Goal: Use online tool/utility

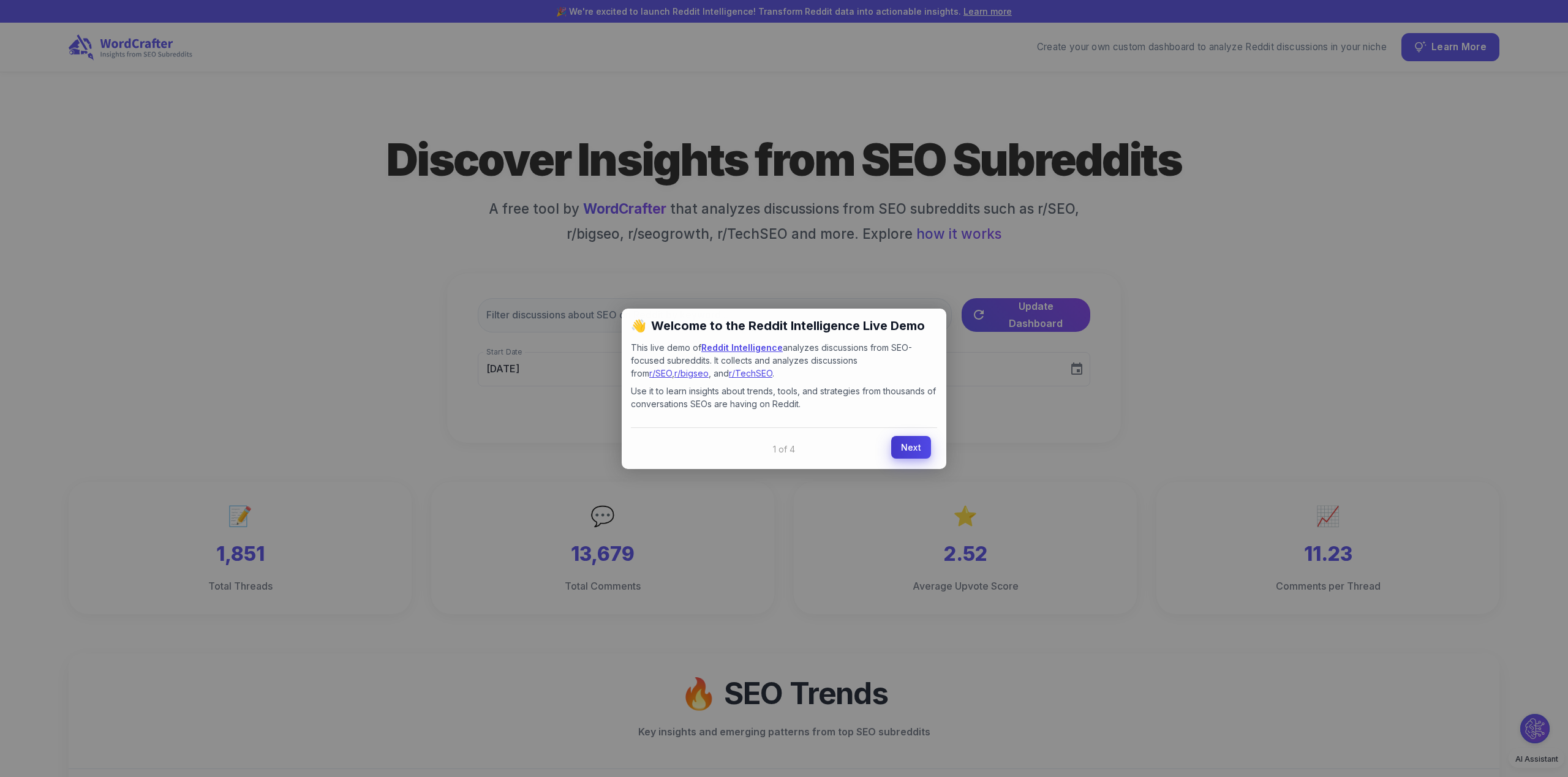
click at [918, 445] on link "Next" at bounding box center [911, 447] width 40 height 23
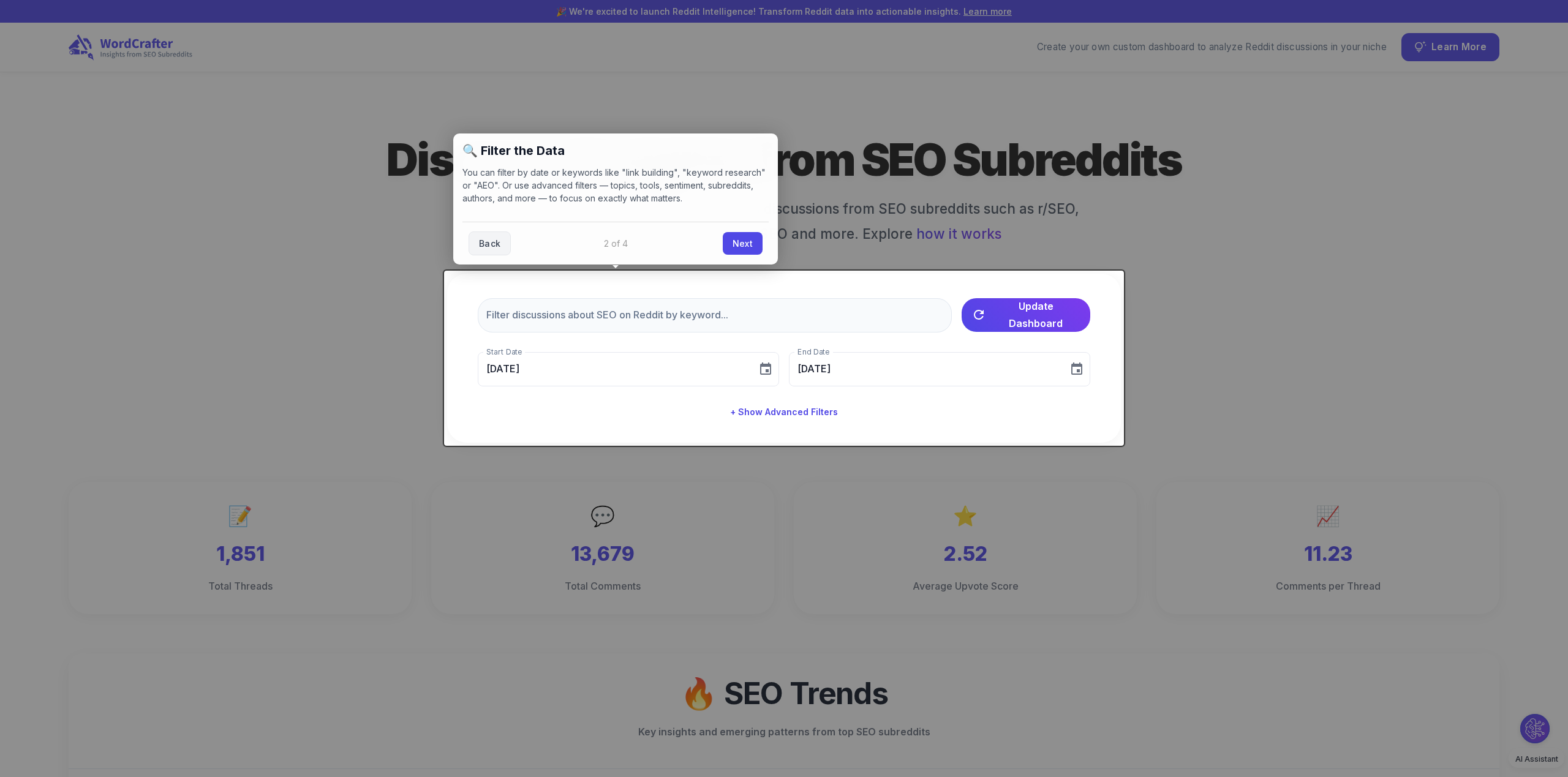
drag, startPoint x: 734, startPoint y: 229, endPoint x: 739, endPoint y: 238, distance: 10.3
click at [736, 230] on div "Back Next" at bounding box center [615, 242] width 307 height 43
click at [739, 239] on link "Next" at bounding box center [743, 242] width 40 height 23
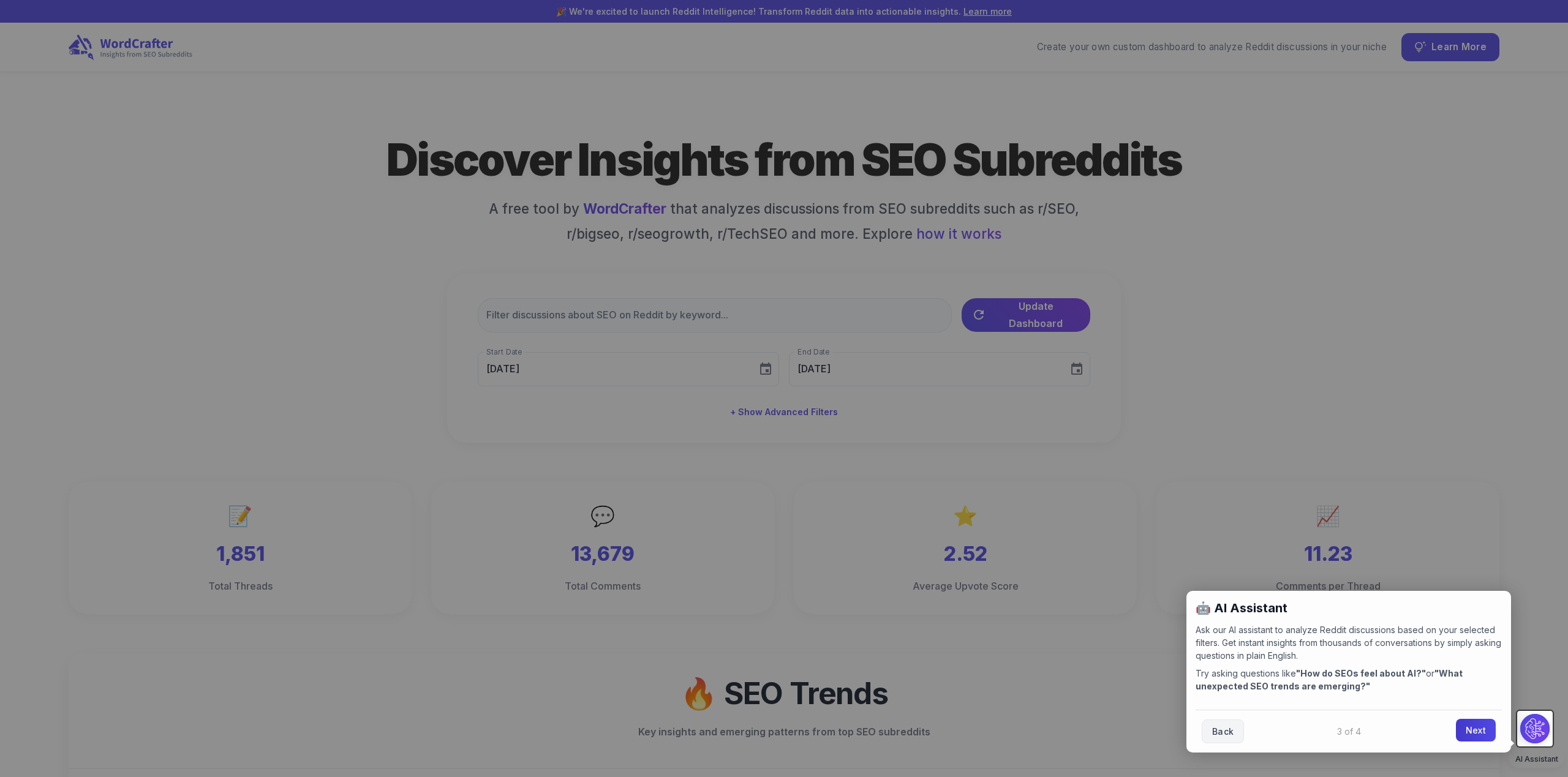
click at [1472, 732] on link "Next" at bounding box center [1476, 730] width 40 height 23
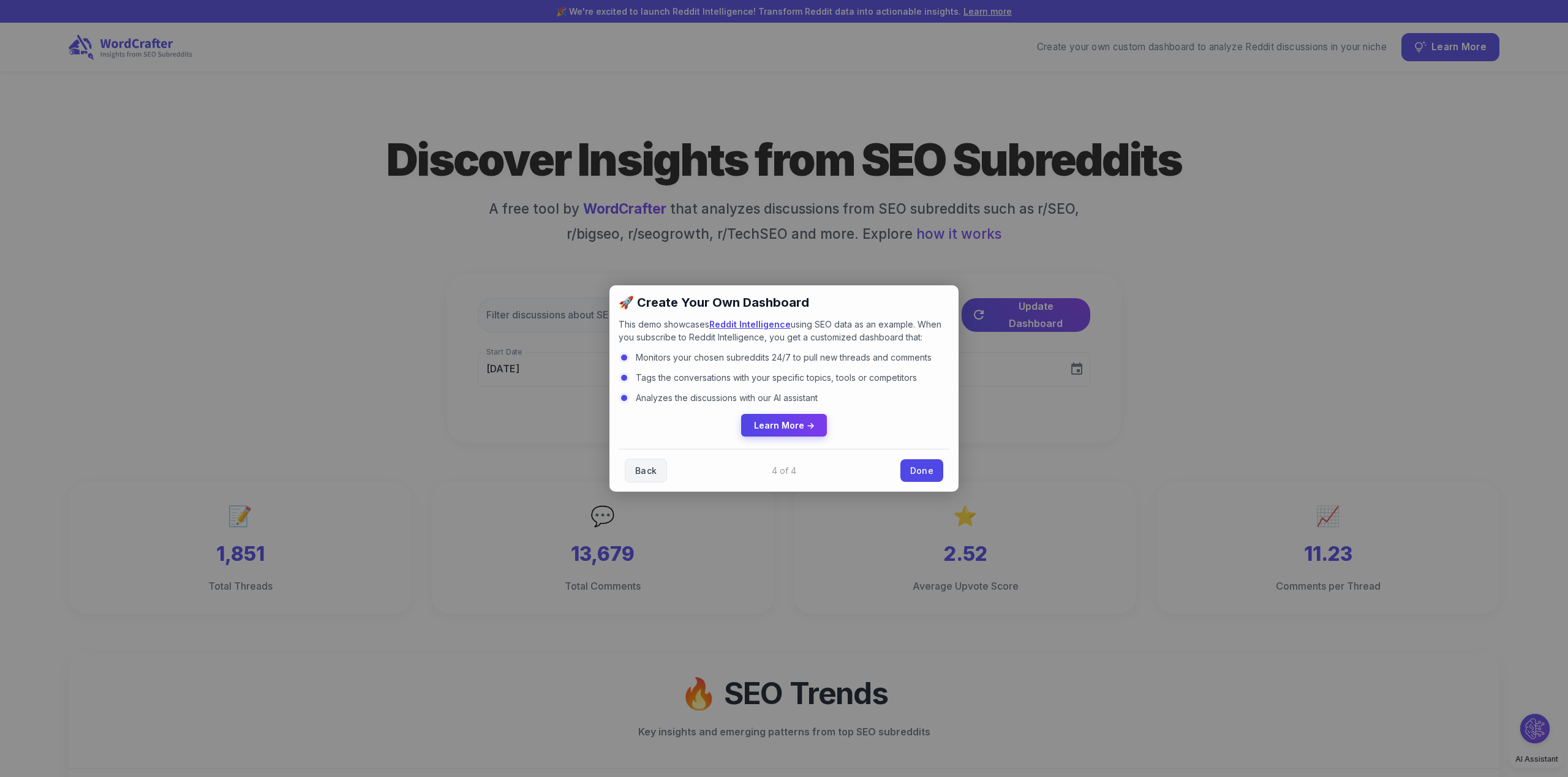
drag, startPoint x: 916, startPoint y: 462, endPoint x: 927, endPoint y: 470, distance: 13.6
click at [916, 462] on link "Done" at bounding box center [921, 471] width 43 height 23
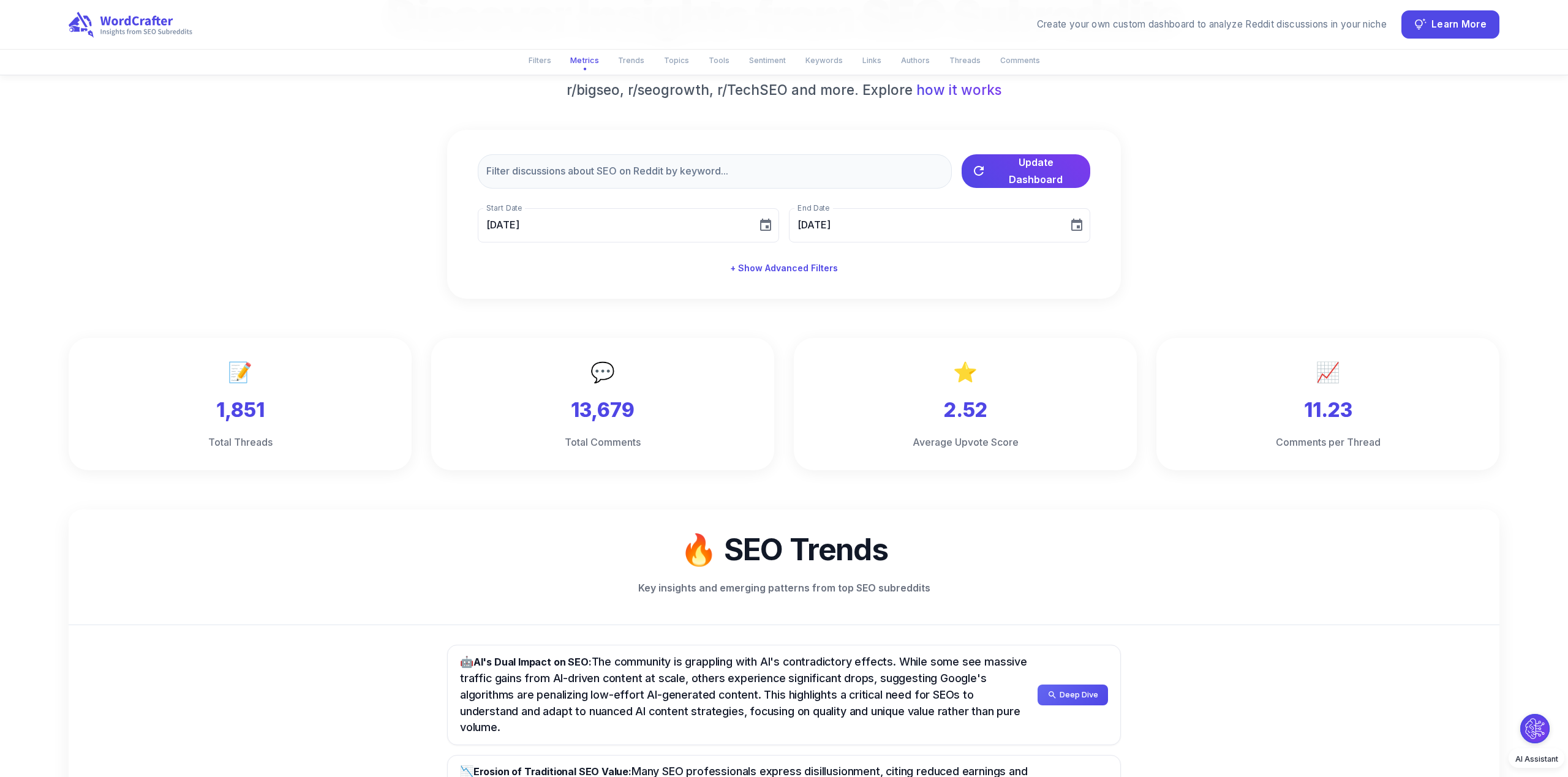
scroll to position [145, 0]
click at [698, 180] on input "text" at bounding box center [715, 169] width 474 height 34
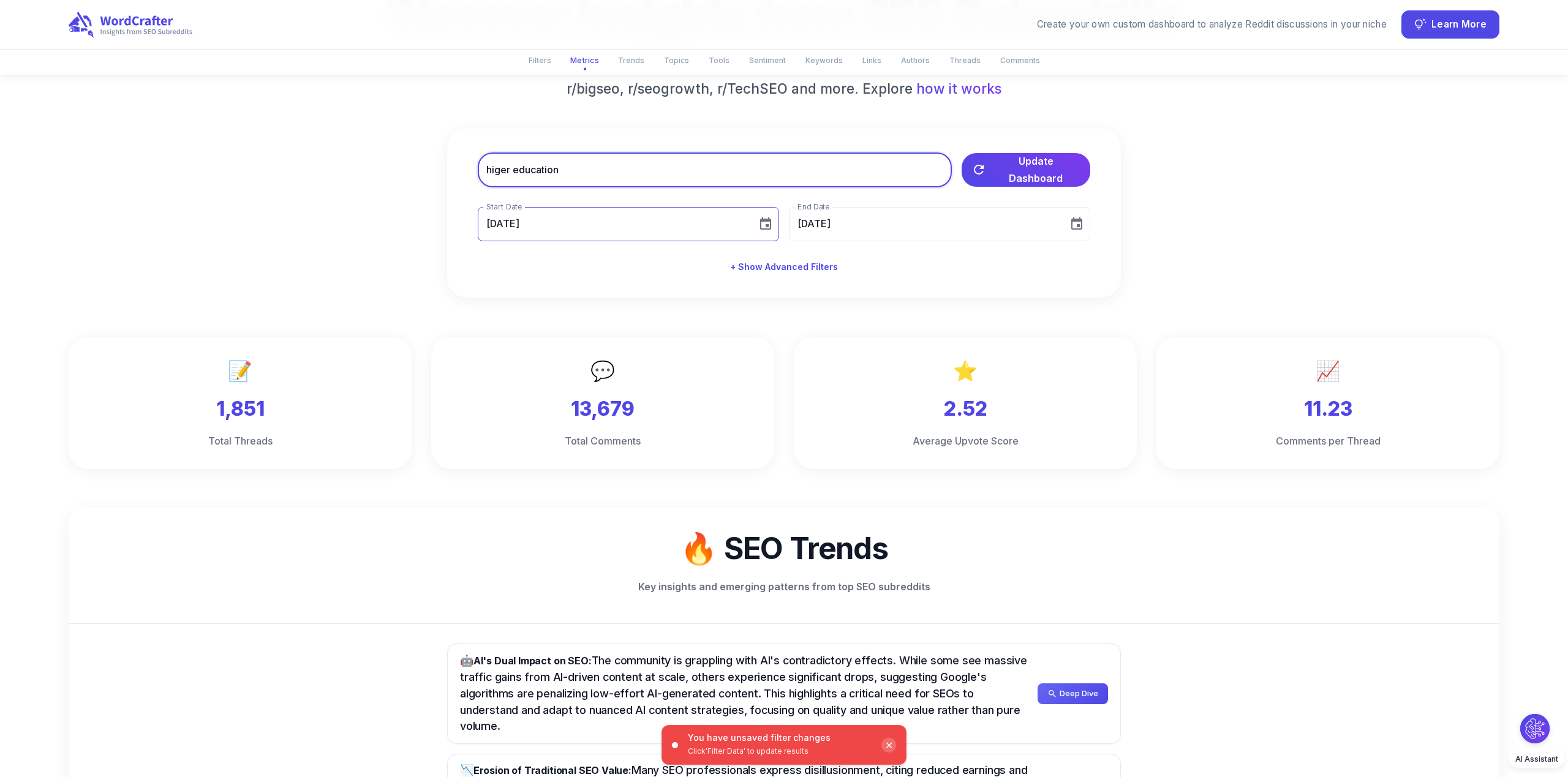
type input "higer education"
click at [749, 221] on div "[DATE] Start Date" at bounding box center [628, 223] width 301 height 34
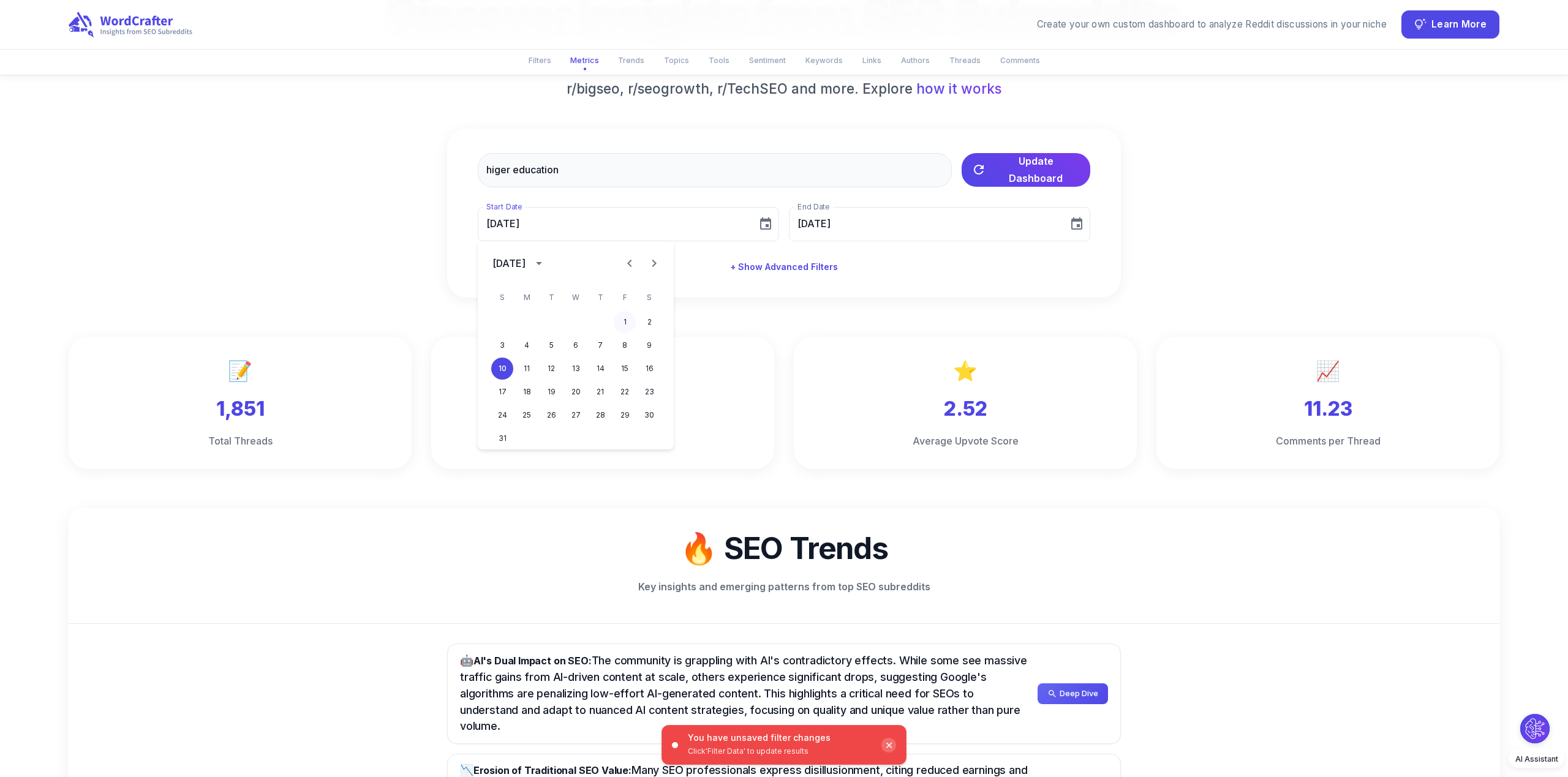
click at [627, 327] on button "1" at bounding box center [624, 321] width 22 height 22
type input "[DATE]"
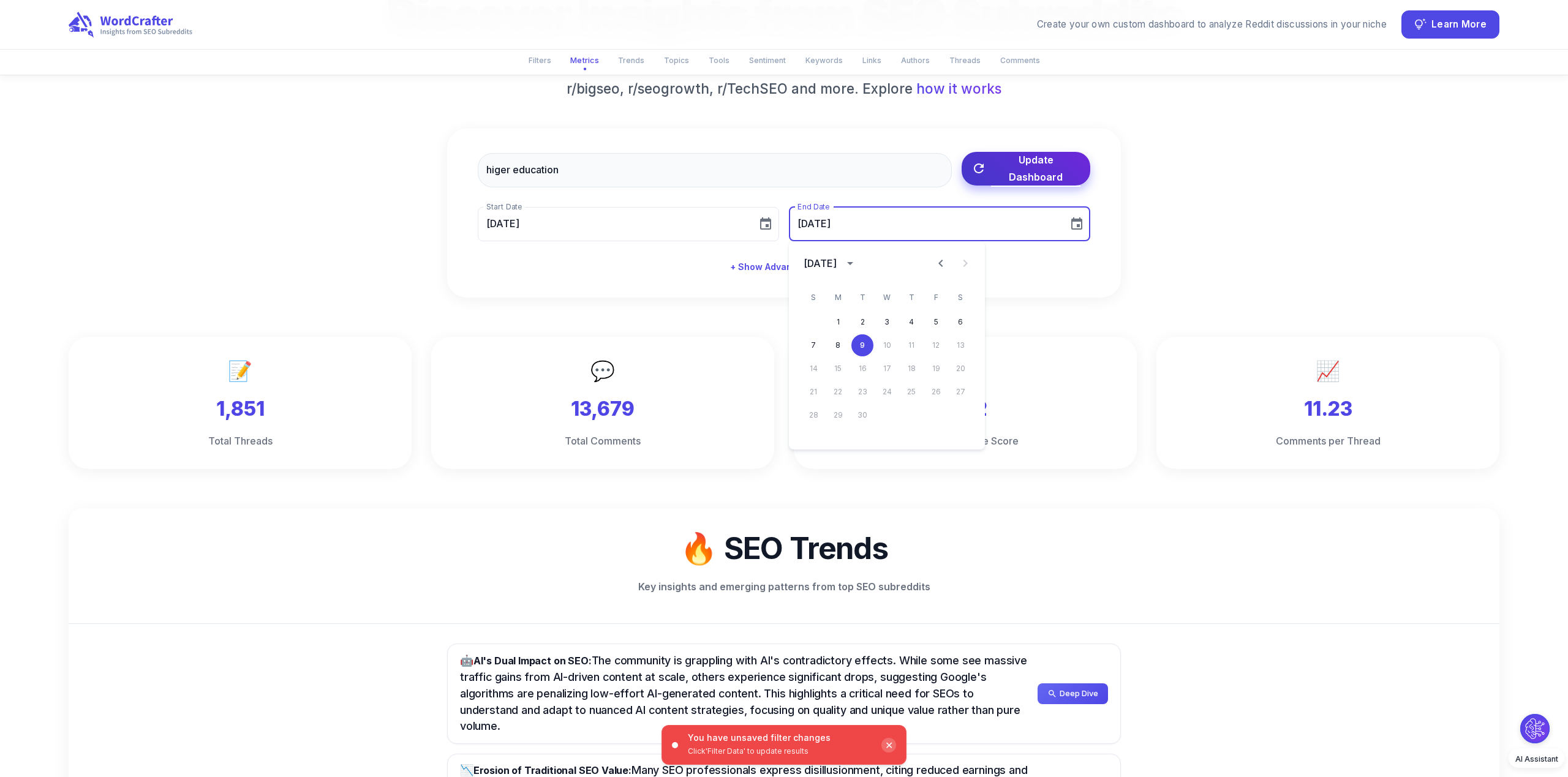
click at [1044, 181] on button "Update Dashboard" at bounding box center [1026, 168] width 129 height 34
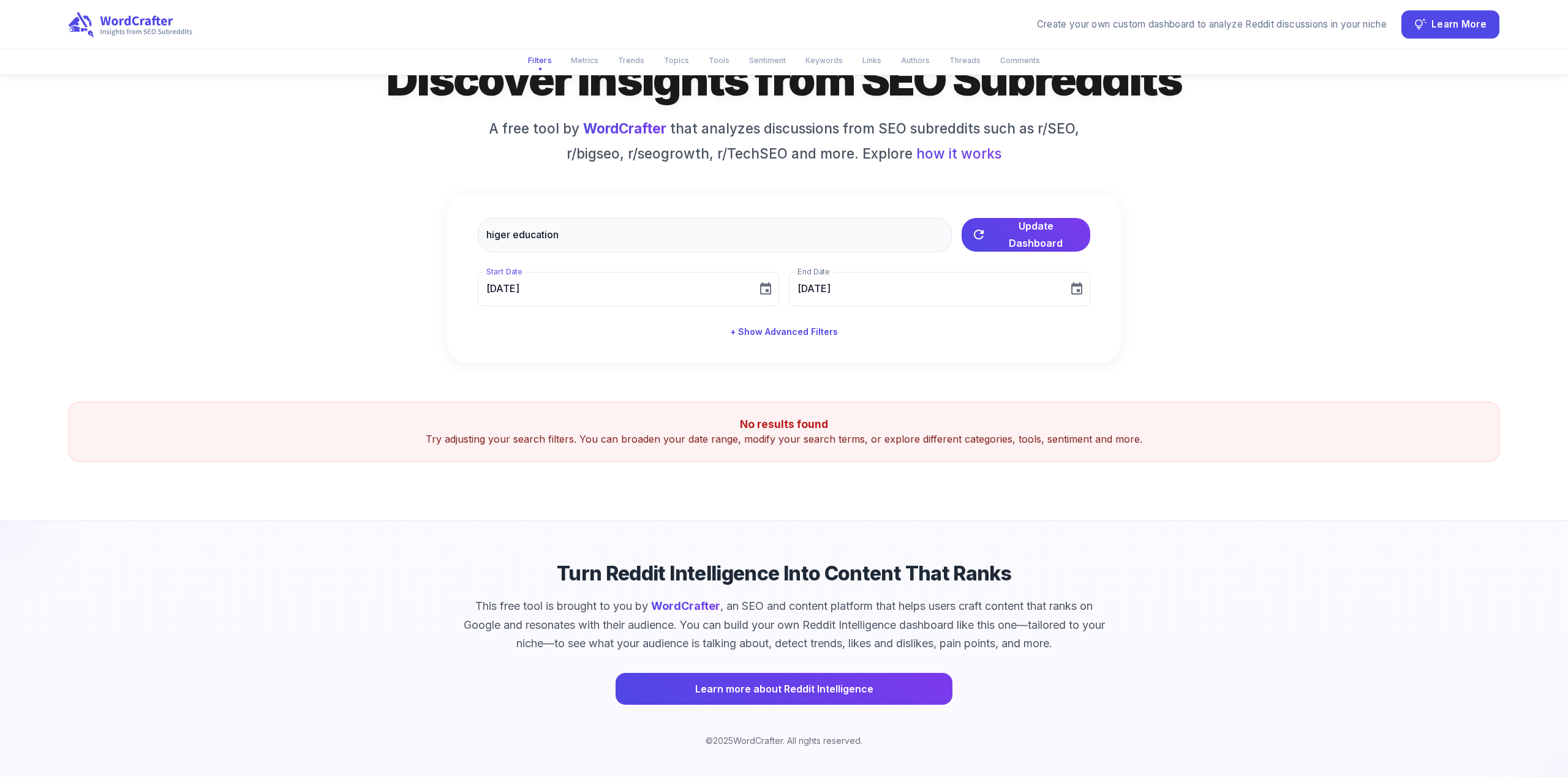
scroll to position [80, 0]
click at [779, 337] on button "+ Show Advanced Filters" at bounding box center [784, 332] width 117 height 23
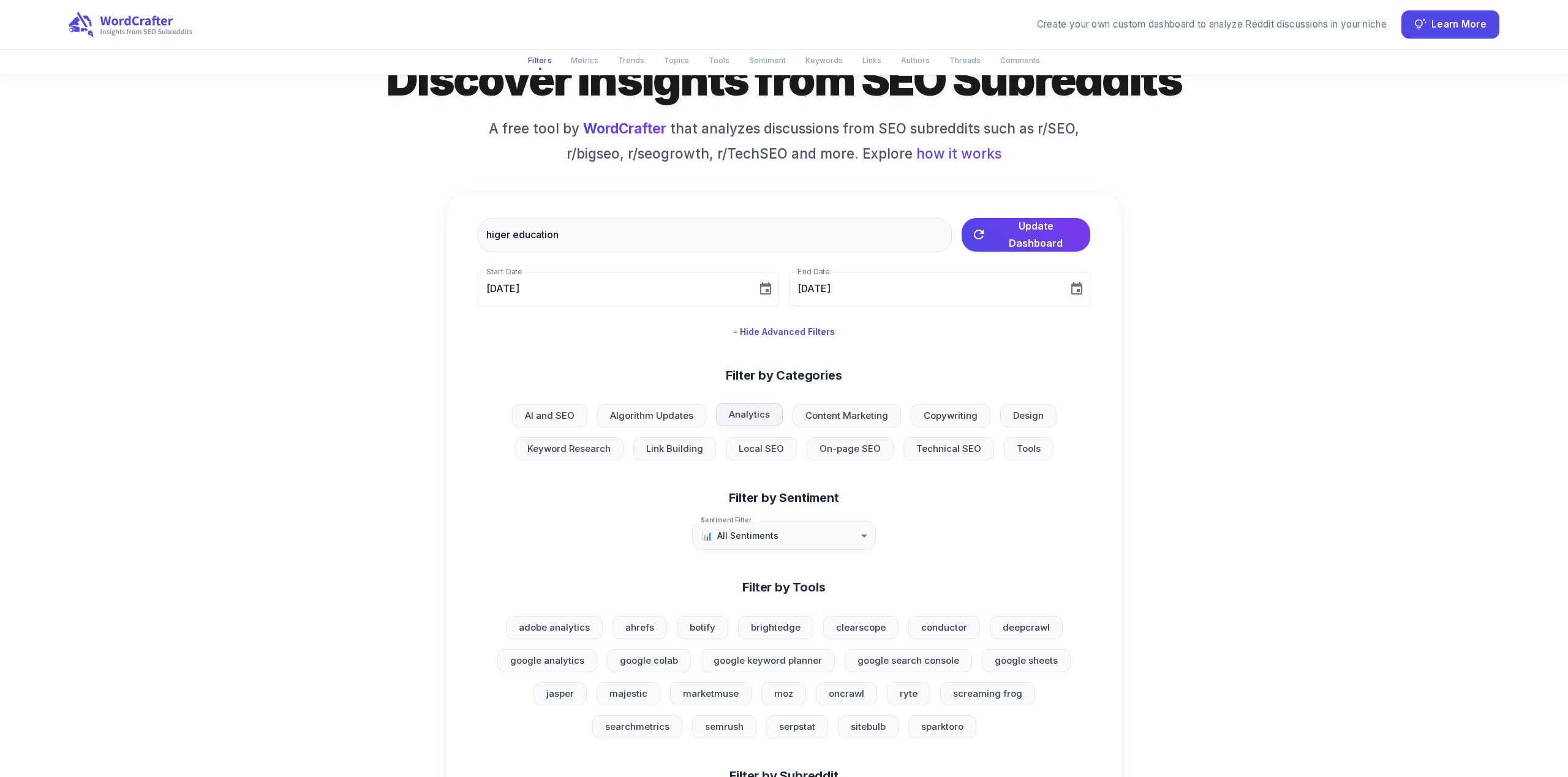
click at [759, 423] on div "Analytics" at bounding box center [749, 414] width 67 height 23
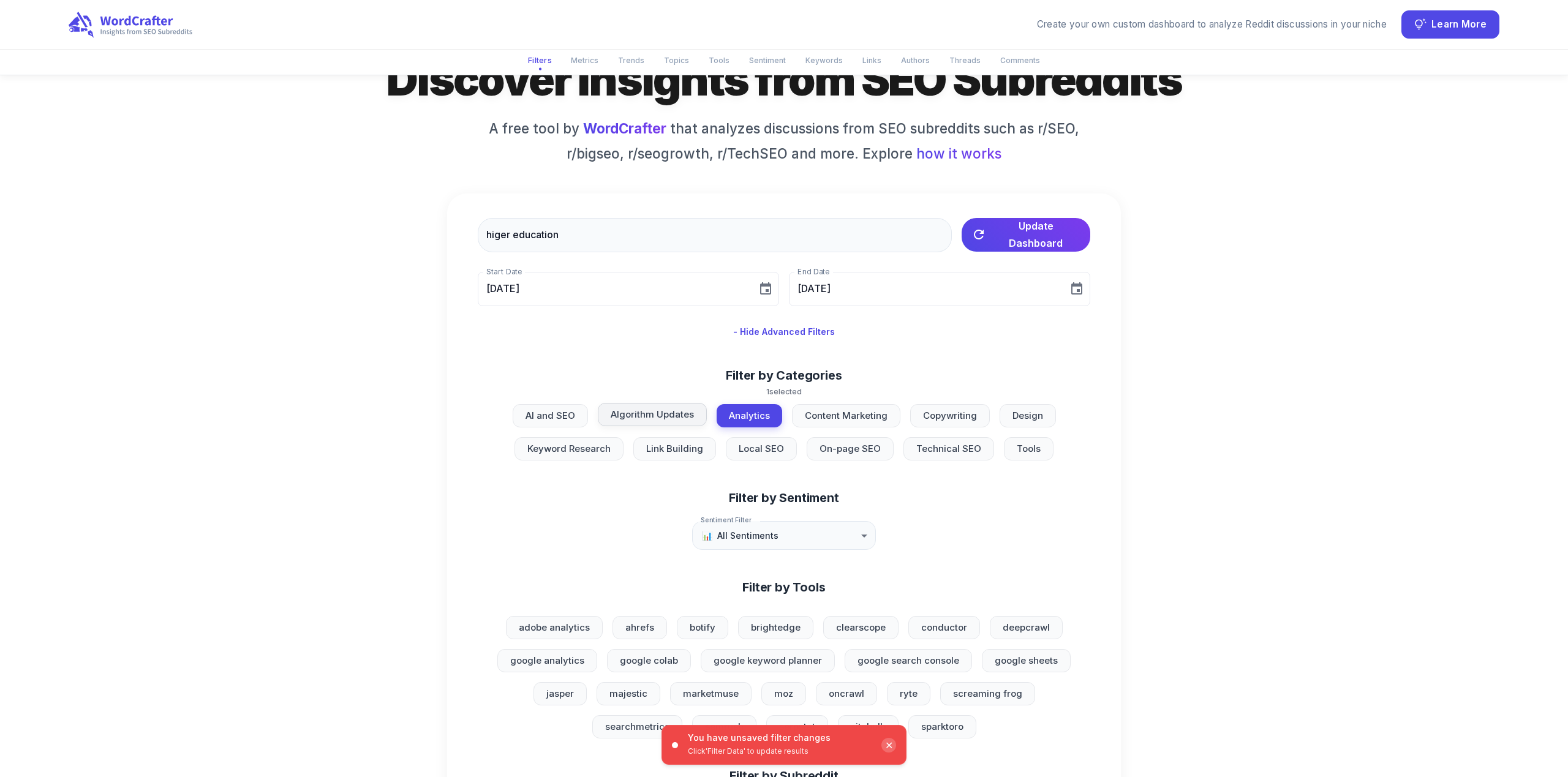
click at [670, 421] on div "Algorithm Updates" at bounding box center [652, 414] width 109 height 23
click at [547, 420] on span "AI and SEO" at bounding box center [551, 415] width 64 height 14
click at [824, 425] on div "AI and SEO Algorithm Updates Analytics Content Marketing Copywriting Design Key…" at bounding box center [784, 431] width 573 height 56
click at [719, 416] on div "Analytics" at bounding box center [747, 414] width 65 height 23
click at [632, 416] on span "Algorithm Updates" at bounding box center [651, 415] width 98 height 14
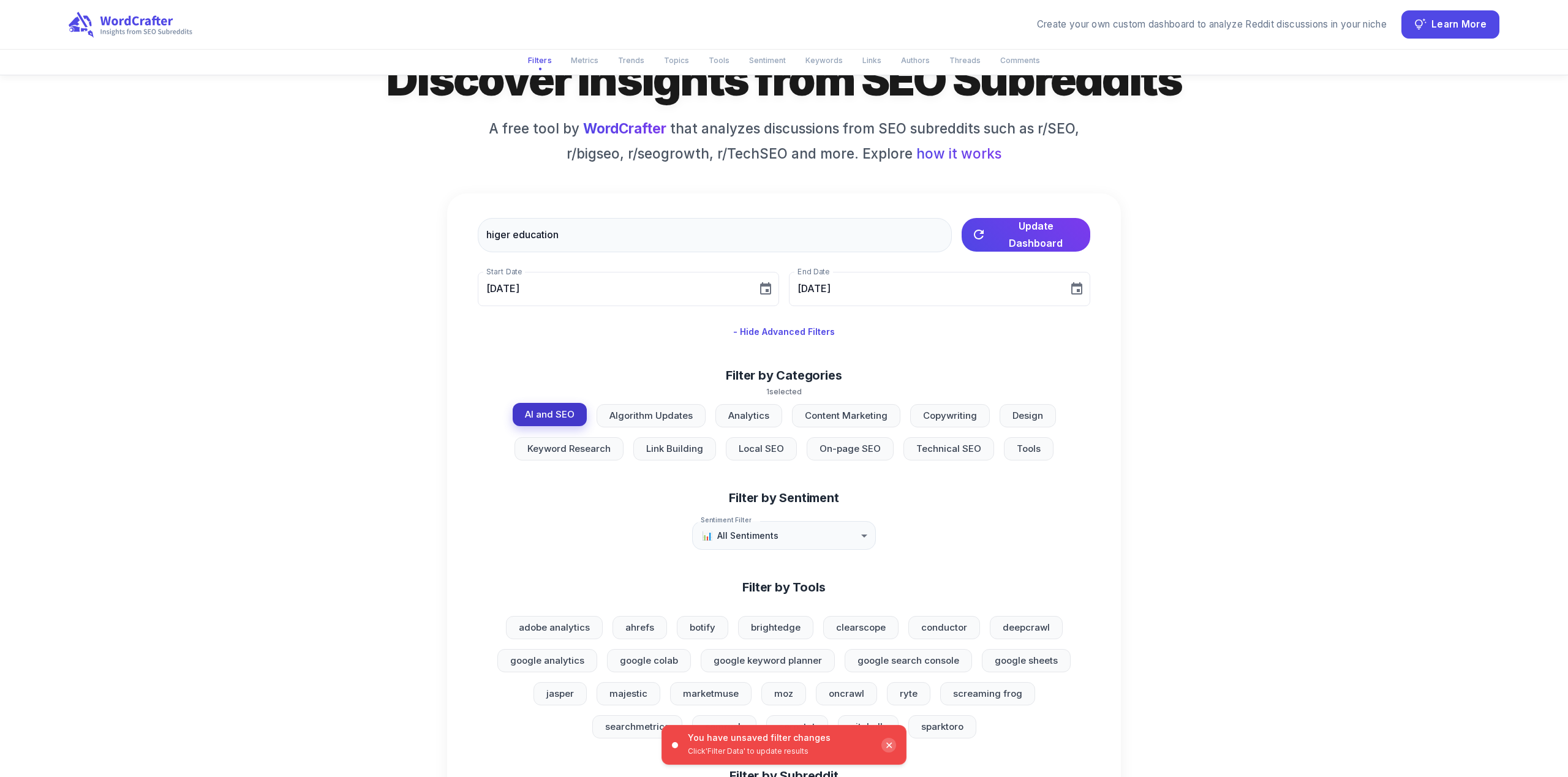
click at [561, 414] on span "AI and SEO" at bounding box center [550, 415] width 64 height 14
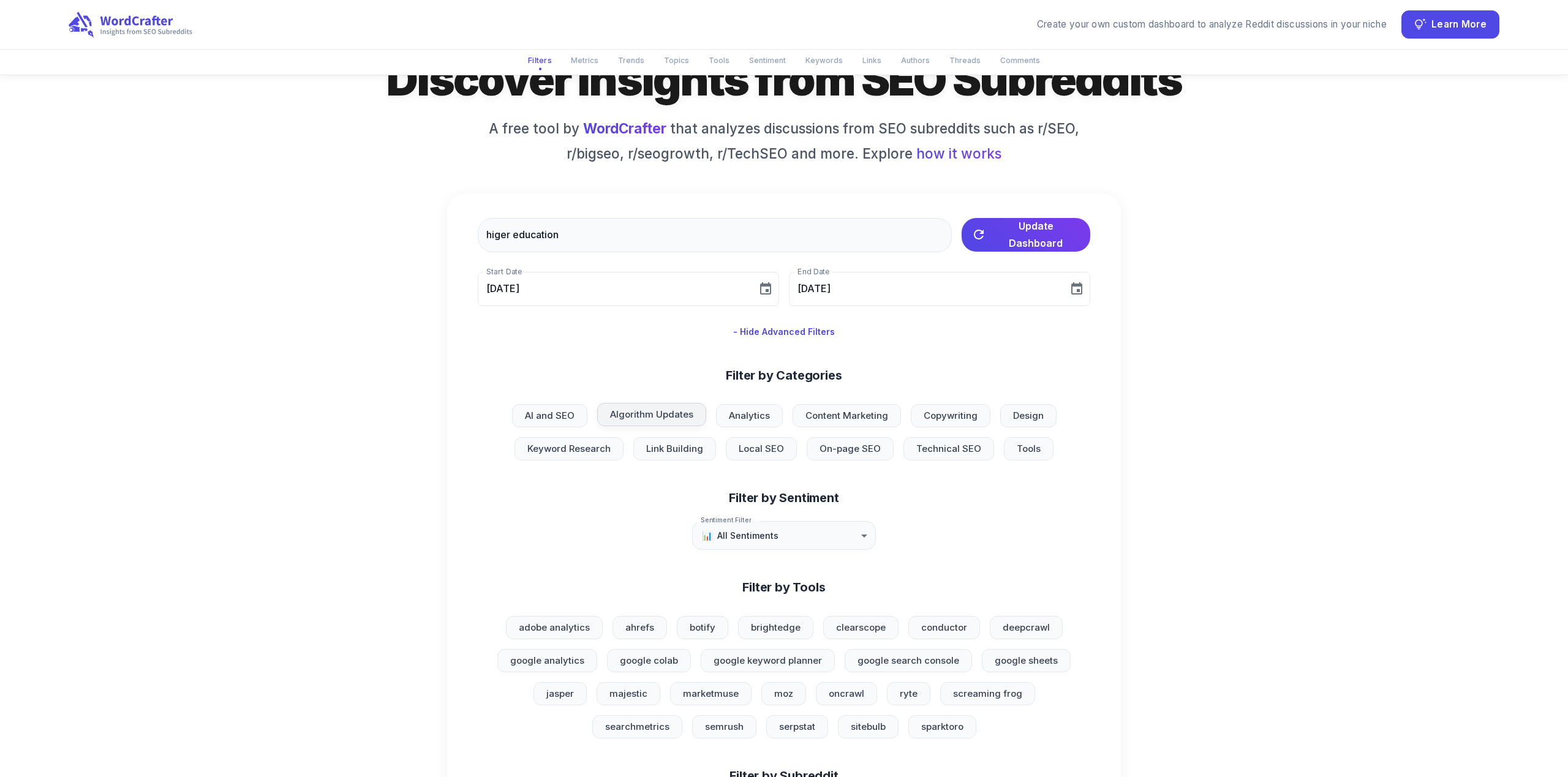
click at [672, 418] on span "Algorithm Updates" at bounding box center [652, 415] width 98 height 14
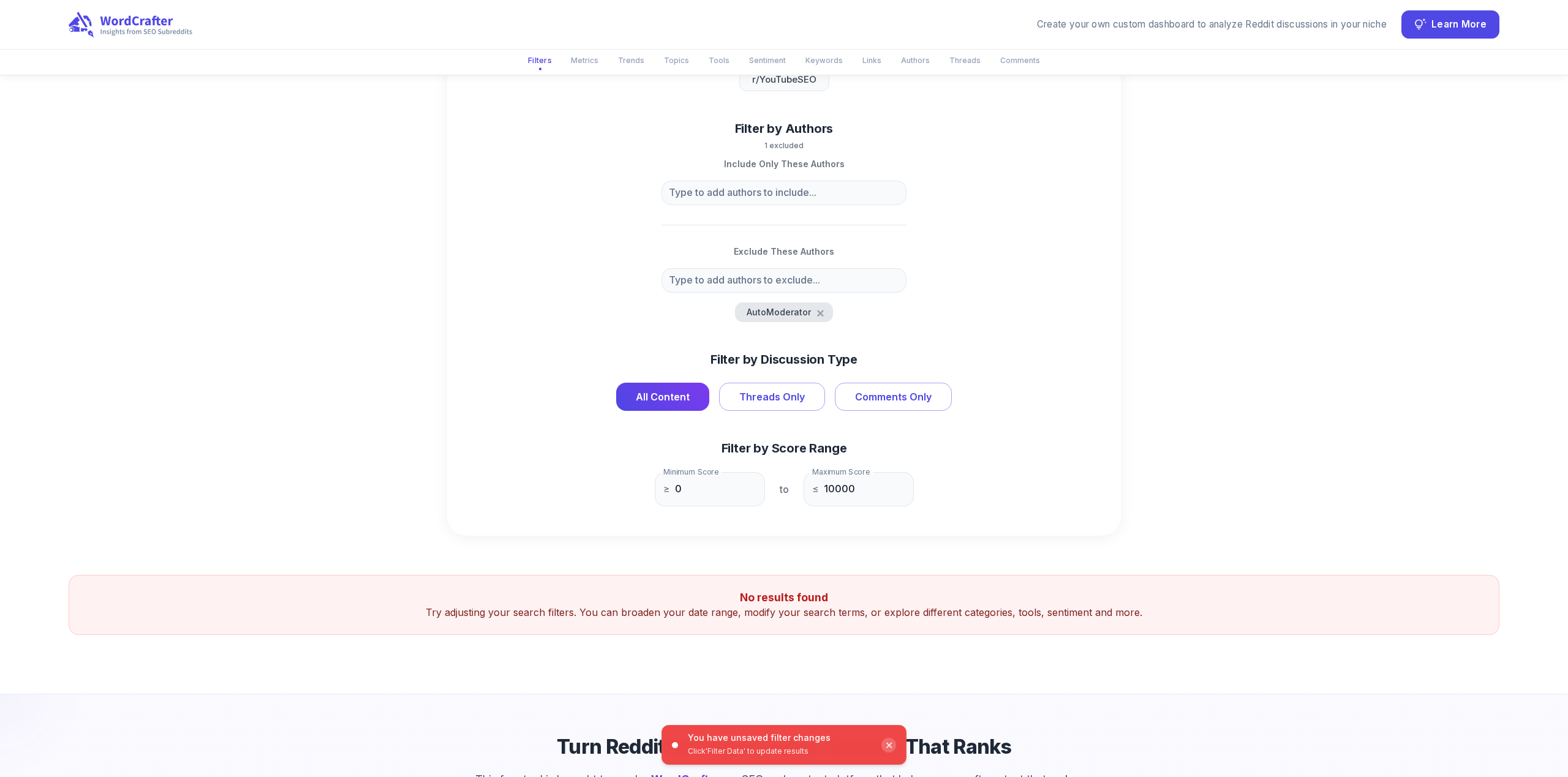
scroll to position [1045, 0]
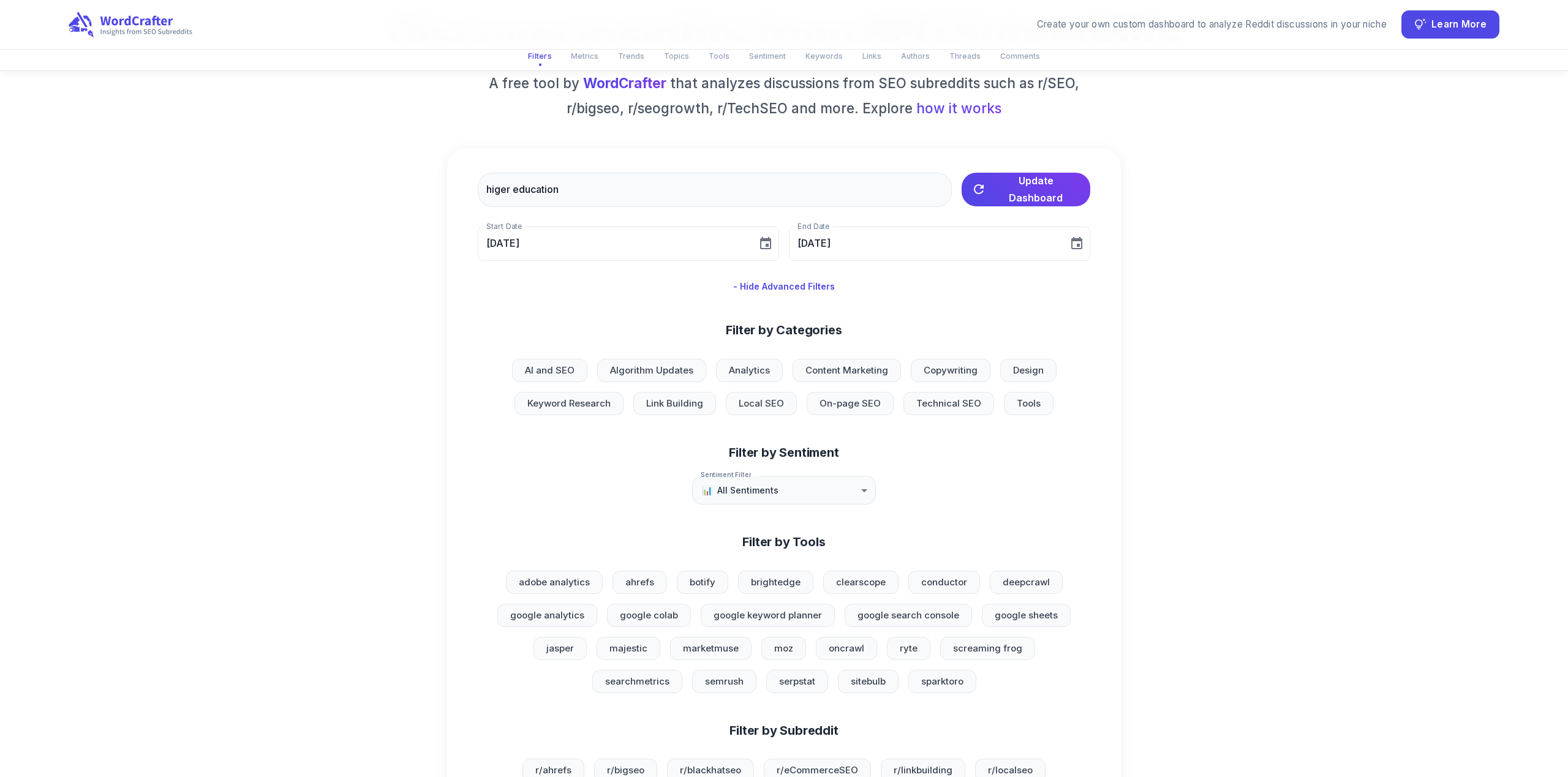
scroll to position [0, 0]
